Goal: Task Accomplishment & Management: Manage account settings

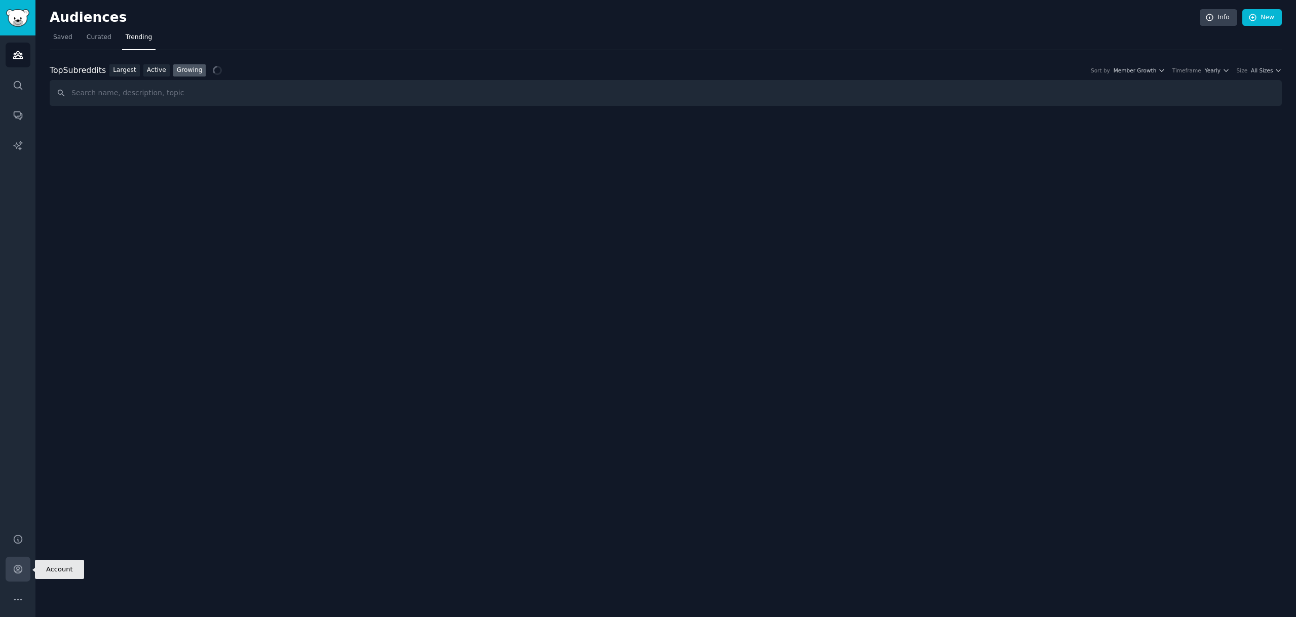
click at [11, 568] on link "Account" at bounding box center [18, 569] width 25 height 25
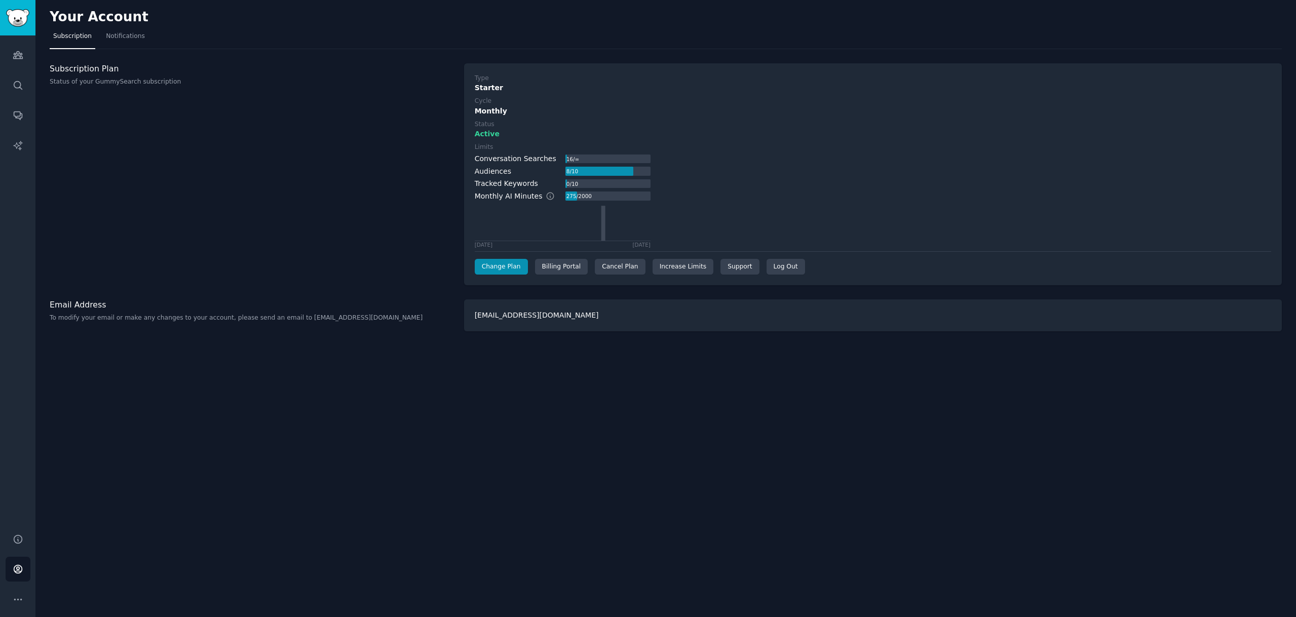
click at [124, 151] on div "Subscription Plan Status of your GummySearch subscription" at bounding box center [252, 174] width 404 height 222
click at [609, 266] on div "Cancel Plan" at bounding box center [620, 267] width 50 height 16
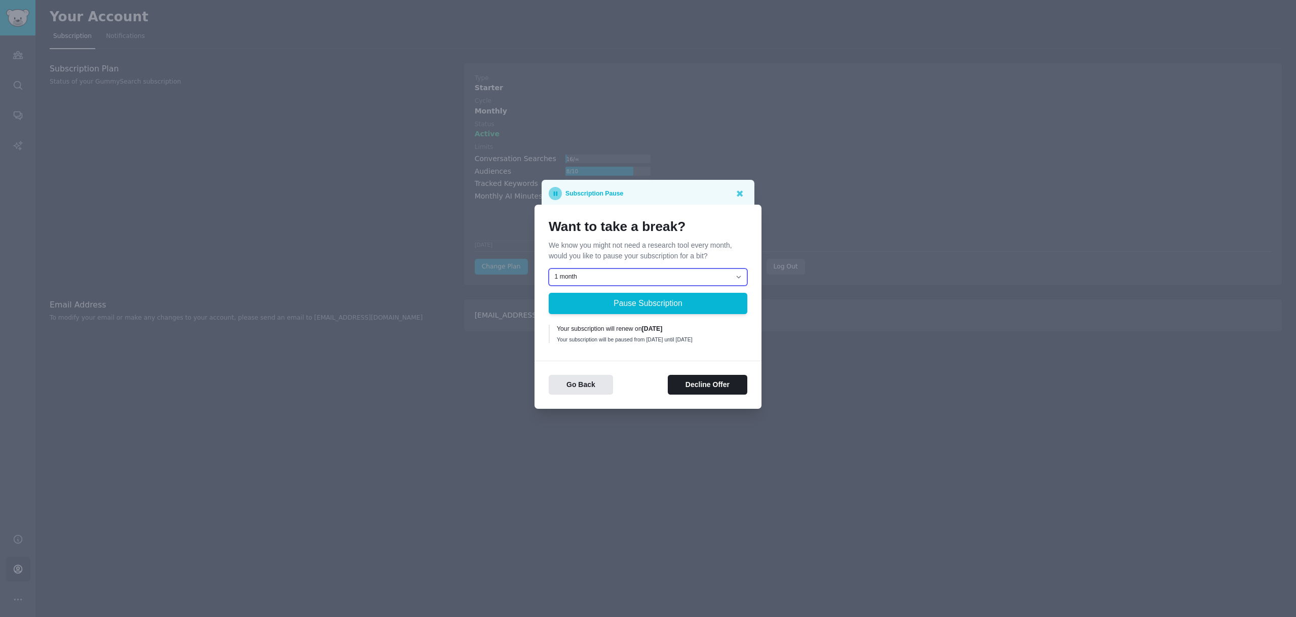
click at [729, 274] on select "1 month 2 months 3 months Choose a custom date to resume" at bounding box center [648, 277] width 199 height 17
click at [695, 386] on button "Decline Offer" at bounding box center [708, 385] width 80 height 20
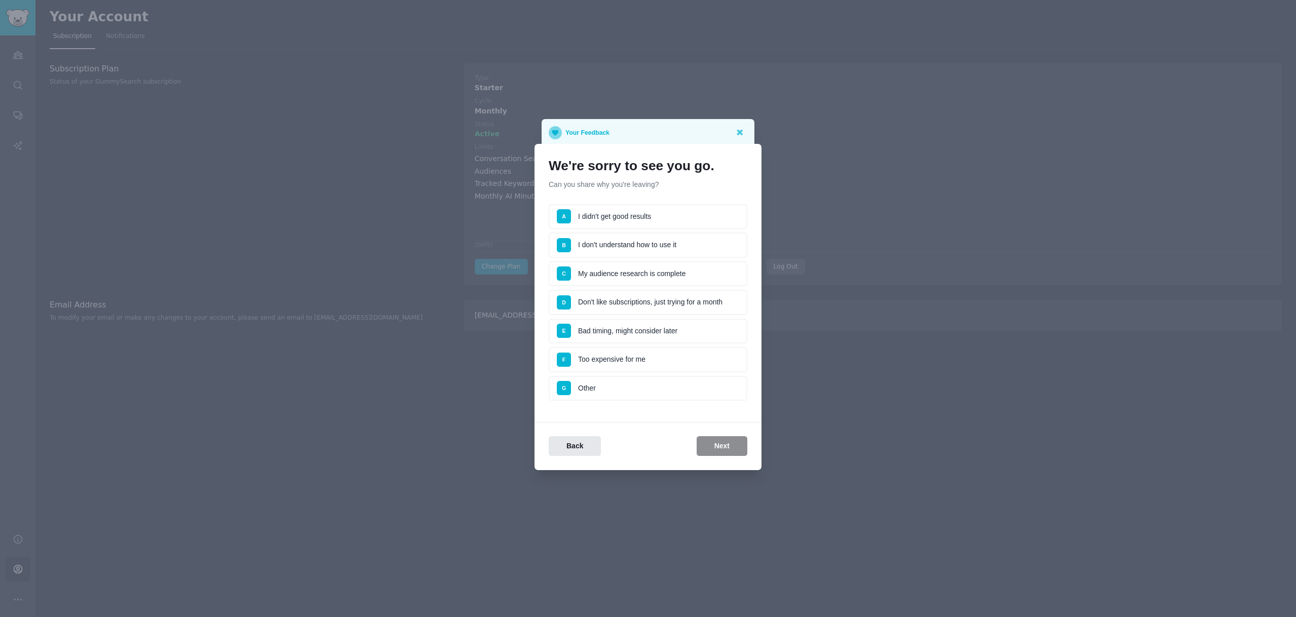
click at [605, 395] on li "G Other" at bounding box center [648, 388] width 199 height 25
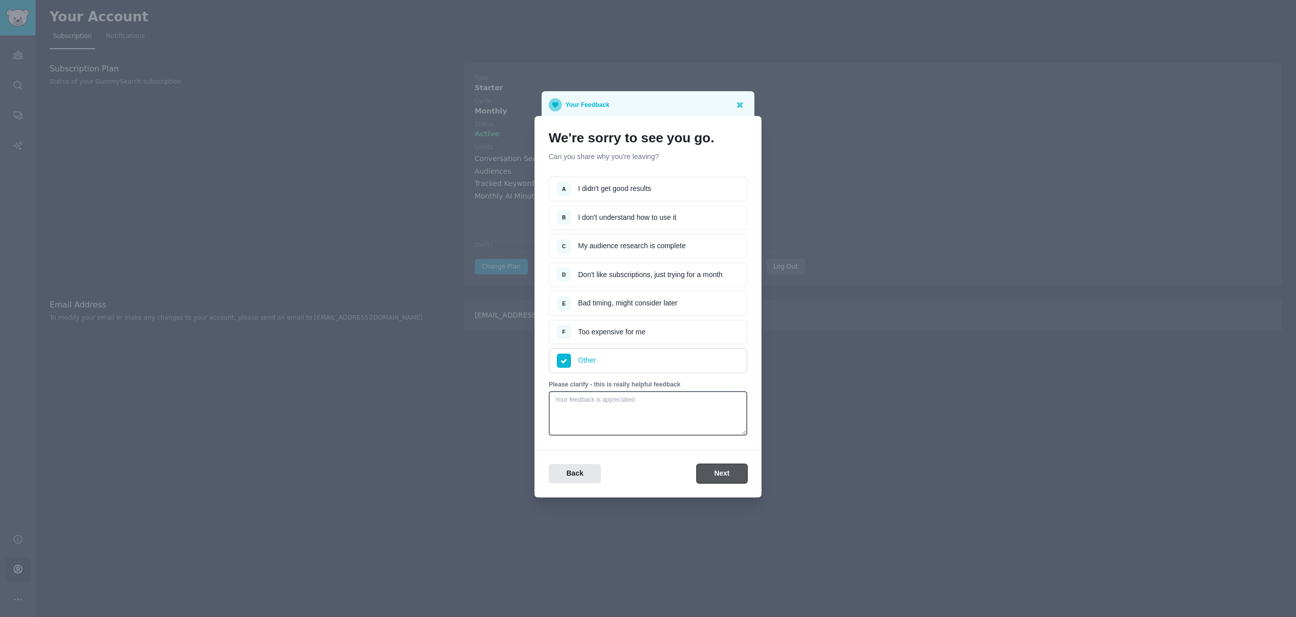
click at [724, 467] on button "Next" at bounding box center [722, 474] width 51 height 20
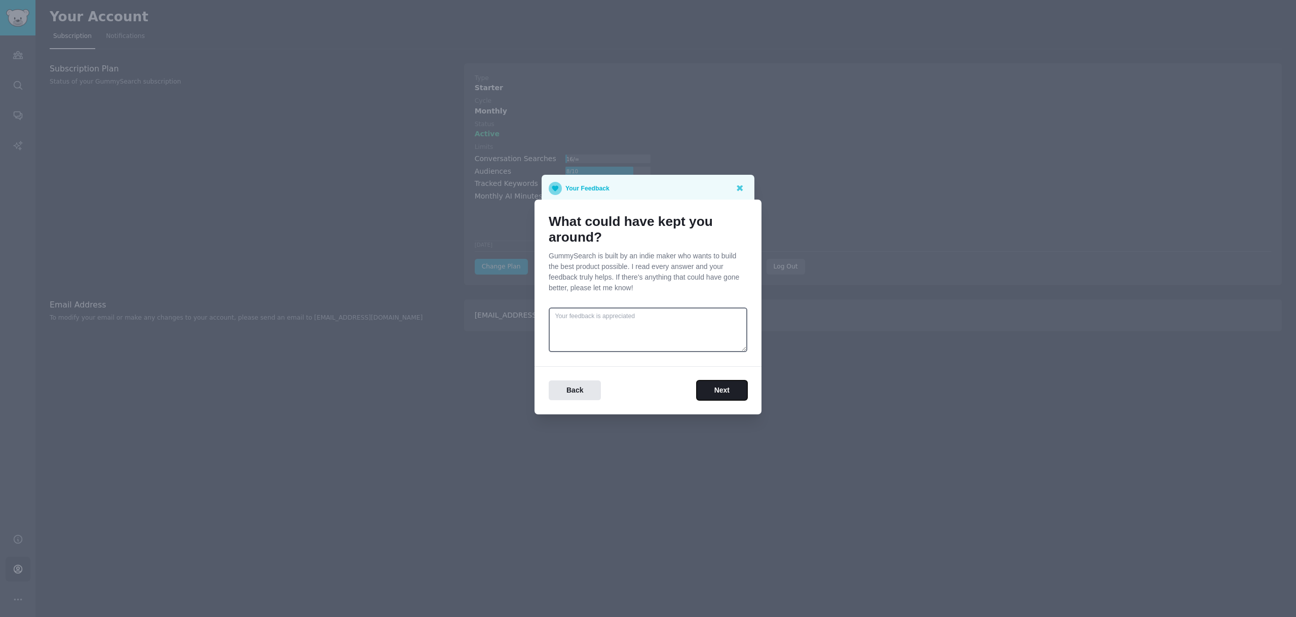
click at [719, 395] on button "Next" at bounding box center [722, 391] width 51 height 20
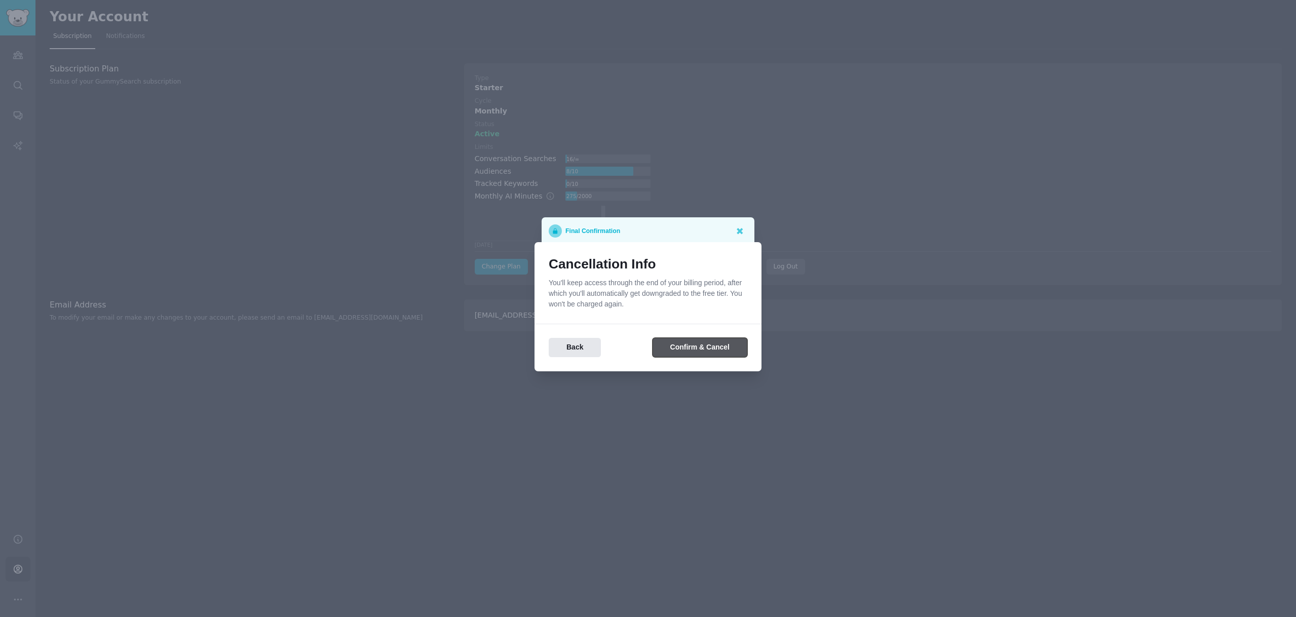
click at [698, 351] on button "Confirm & Cancel" at bounding box center [700, 348] width 95 height 20
